Goal: Information Seeking & Learning: Learn about a topic

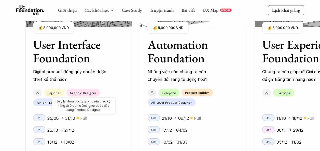
scroll to position [509, 0]
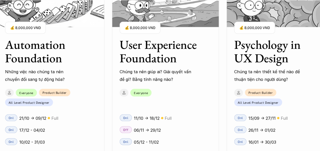
click at [38, 103] on div "01 02 03 04 05 06" at bounding box center [25, 75] width 51 height 151
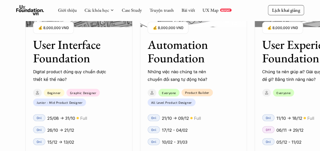
scroll to position [535, 0]
click at [40, 119] on div "01 02 03 04 05 06" at bounding box center [25, 75] width 51 height 151
click at [42, 129] on div "01 02 03 04 05 06" at bounding box center [25, 75] width 51 height 151
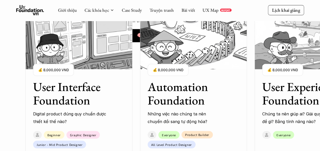
scroll to position [407, 0]
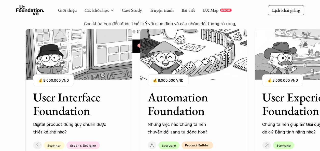
click at [71, 44] on img at bounding box center [78, 54] width 107 height 51
click at [55, 83] on p "💰 8,000,000 VND" at bounding box center [53, 80] width 31 height 7
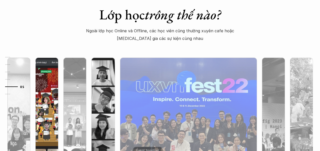
scroll to position [1579, 0]
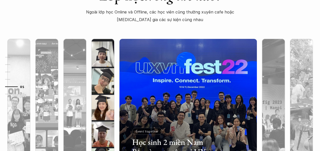
click at [104, 88] on img at bounding box center [103, 107] width 140 height 137
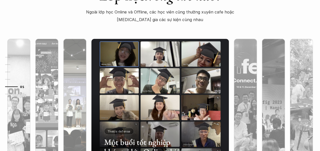
click at [79, 86] on img at bounding box center [75, 107] width 140 height 137
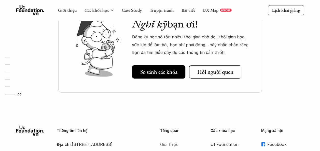
scroll to position [1787, 0]
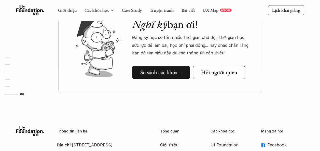
click at [165, 71] on h5 "So sánh các khóa" at bounding box center [158, 72] width 37 height 7
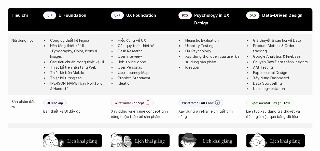
scroll to position [427, 0]
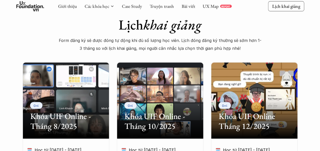
scroll to position [178, 0]
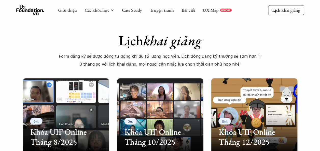
click at [142, 62] on p "Form đăng ký sẽ được đóng tự động khi đủ số lượng học viên. Lịch đóng đăng ký t…" at bounding box center [160, 60] width 204 height 16
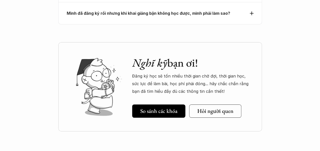
scroll to position [1859, 0]
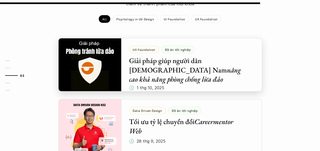
scroll to position [484, 0]
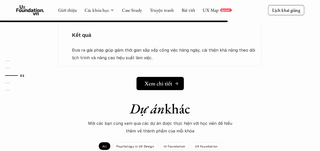
click at [164, 77] on link "Xem chi tiết" at bounding box center [159, 83] width 47 height 13
